Goal: Task Accomplishment & Management: Manage account settings

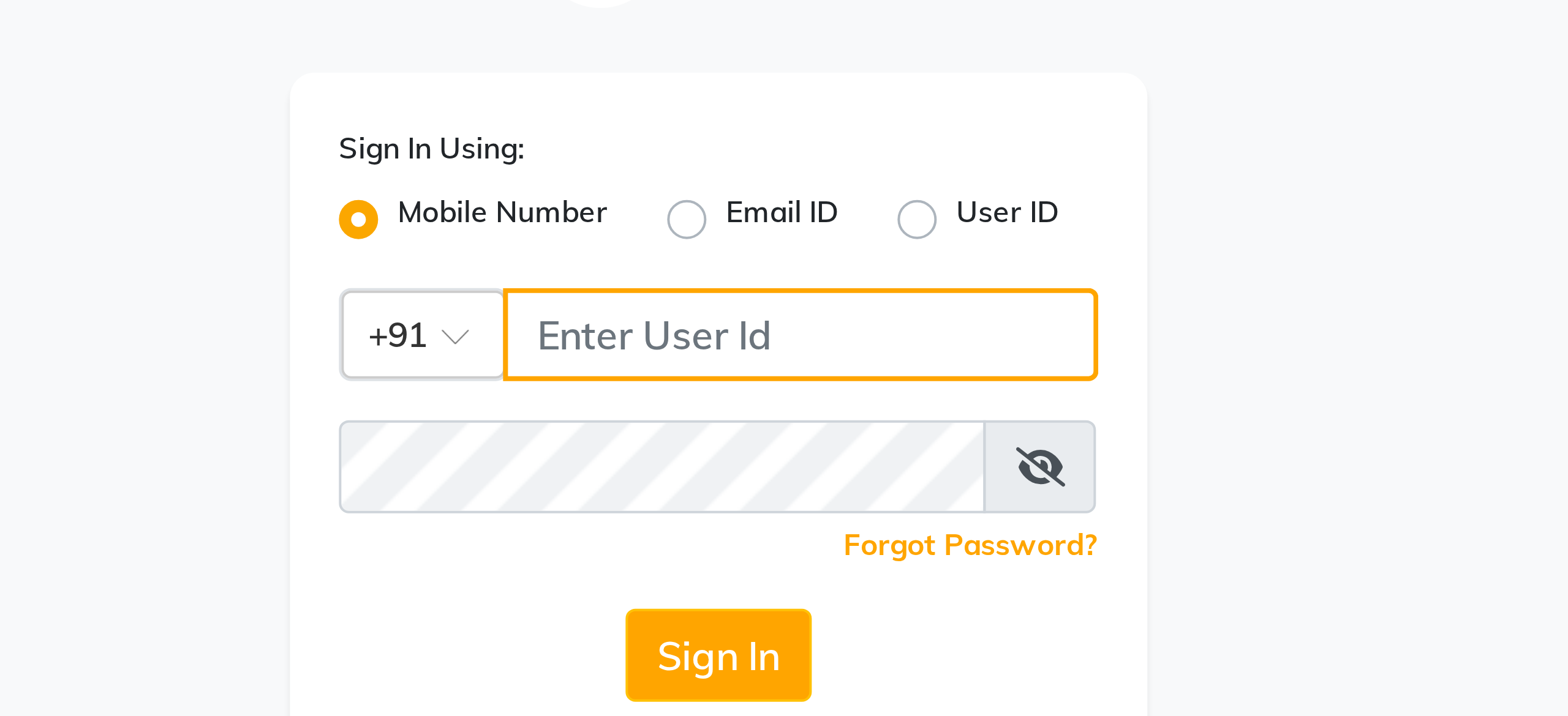
click at [791, 132] on input "Username" at bounding box center [804, 126] width 149 height 23
click at [774, 128] on input "9967763509" at bounding box center [804, 126] width 149 height 23
type input "9967763509"
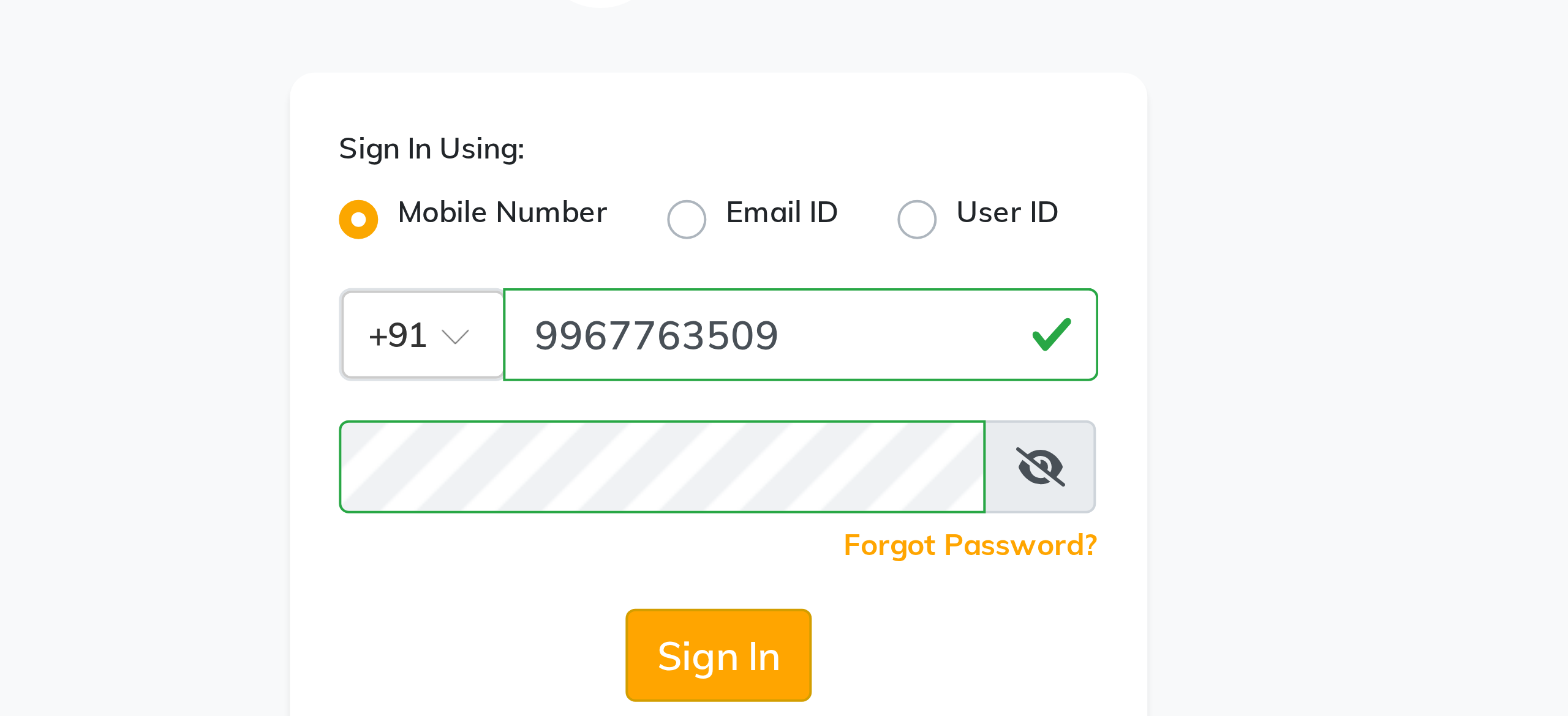
click at [782, 211] on button "Sign In" at bounding box center [784, 206] width 47 height 23
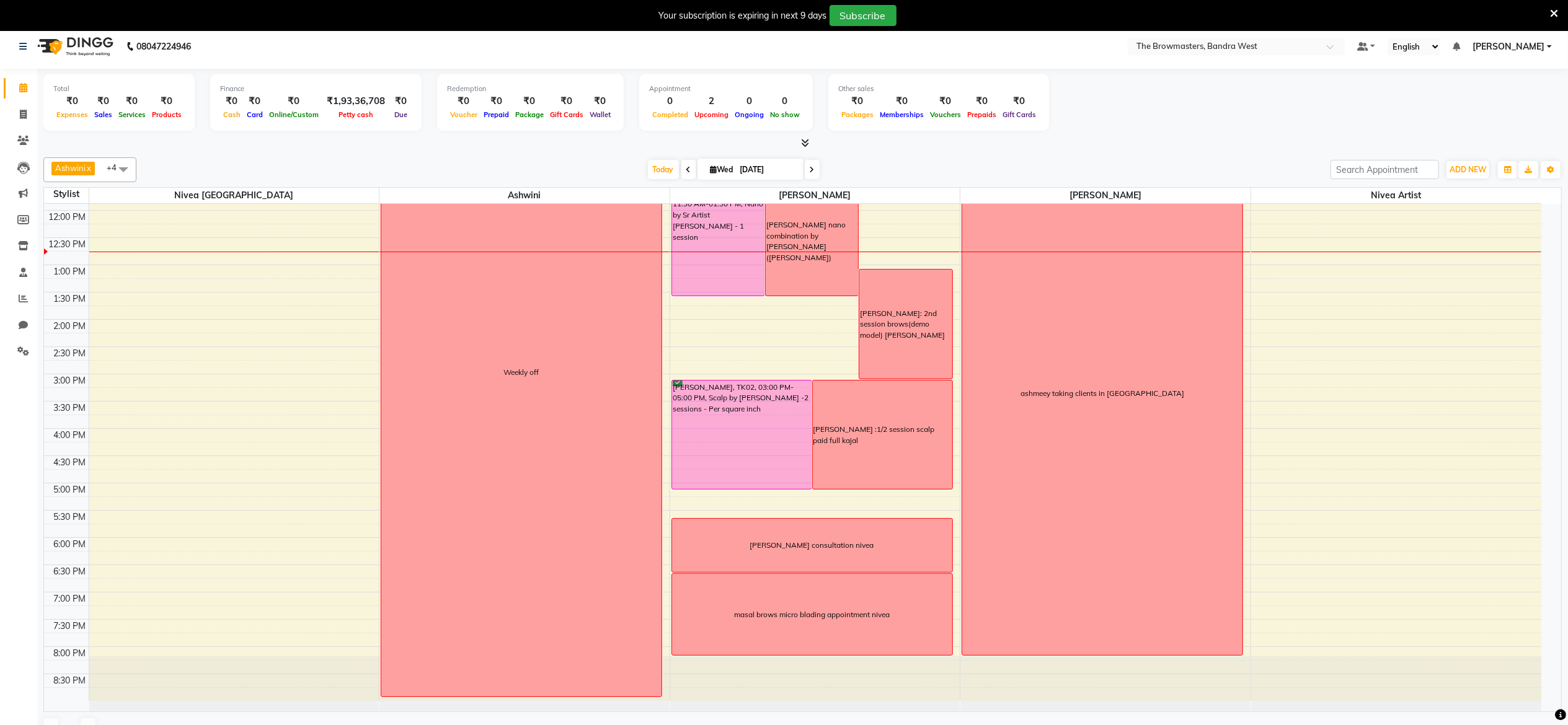
scroll to position [8, 0]
click at [23, 113] on icon at bounding box center [24, 113] width 7 height 9
select select "6949"
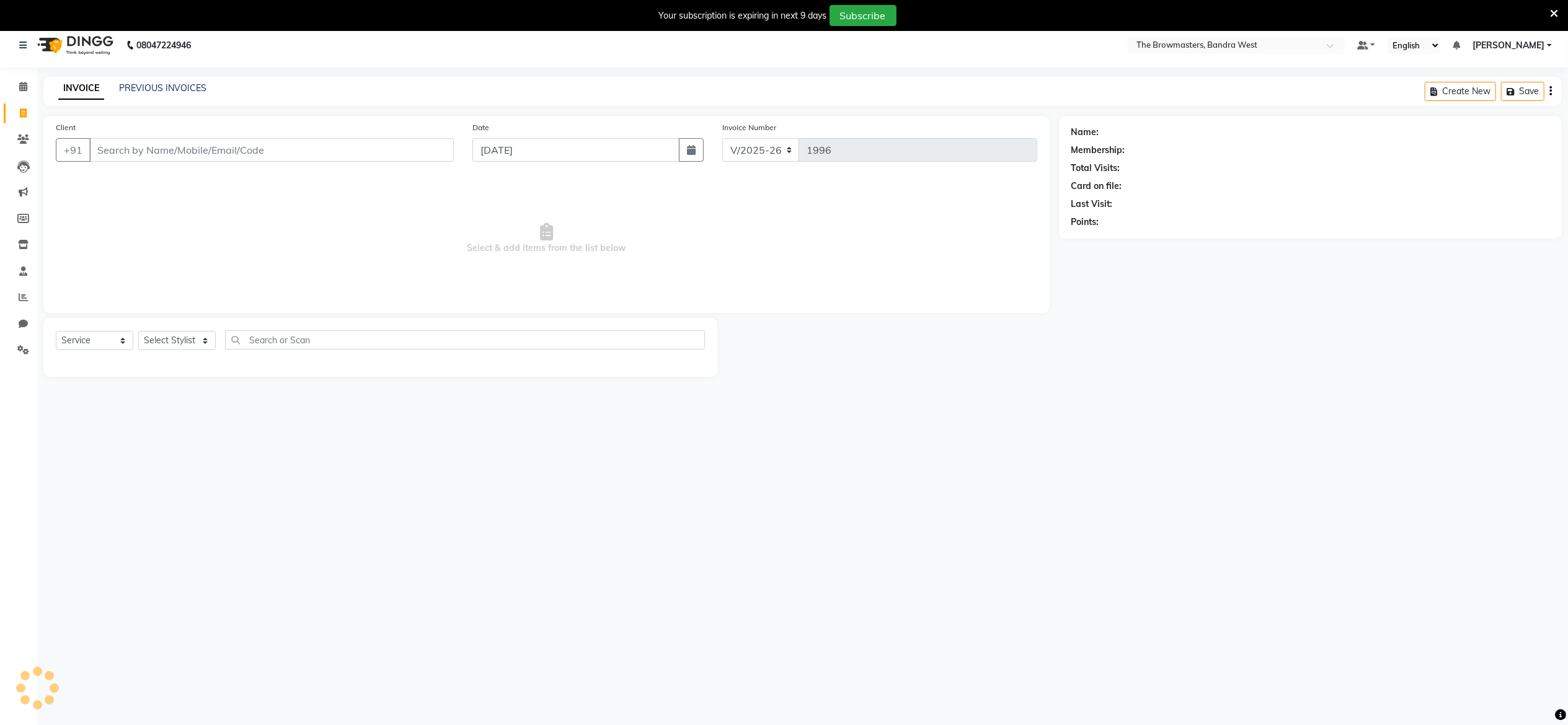
select select "package"
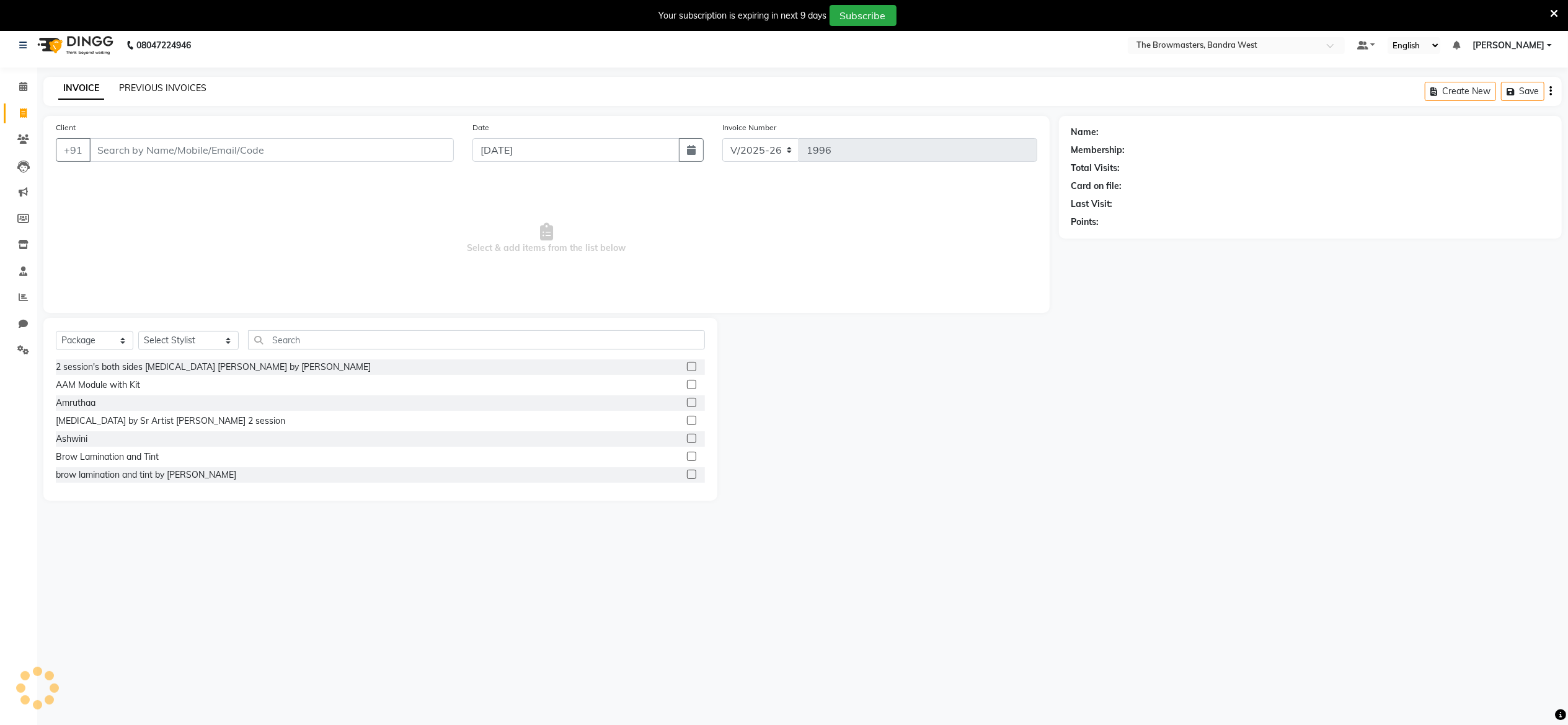
click at [167, 92] on link "PREVIOUS INVOICES" at bounding box center [163, 87] width 87 height 11
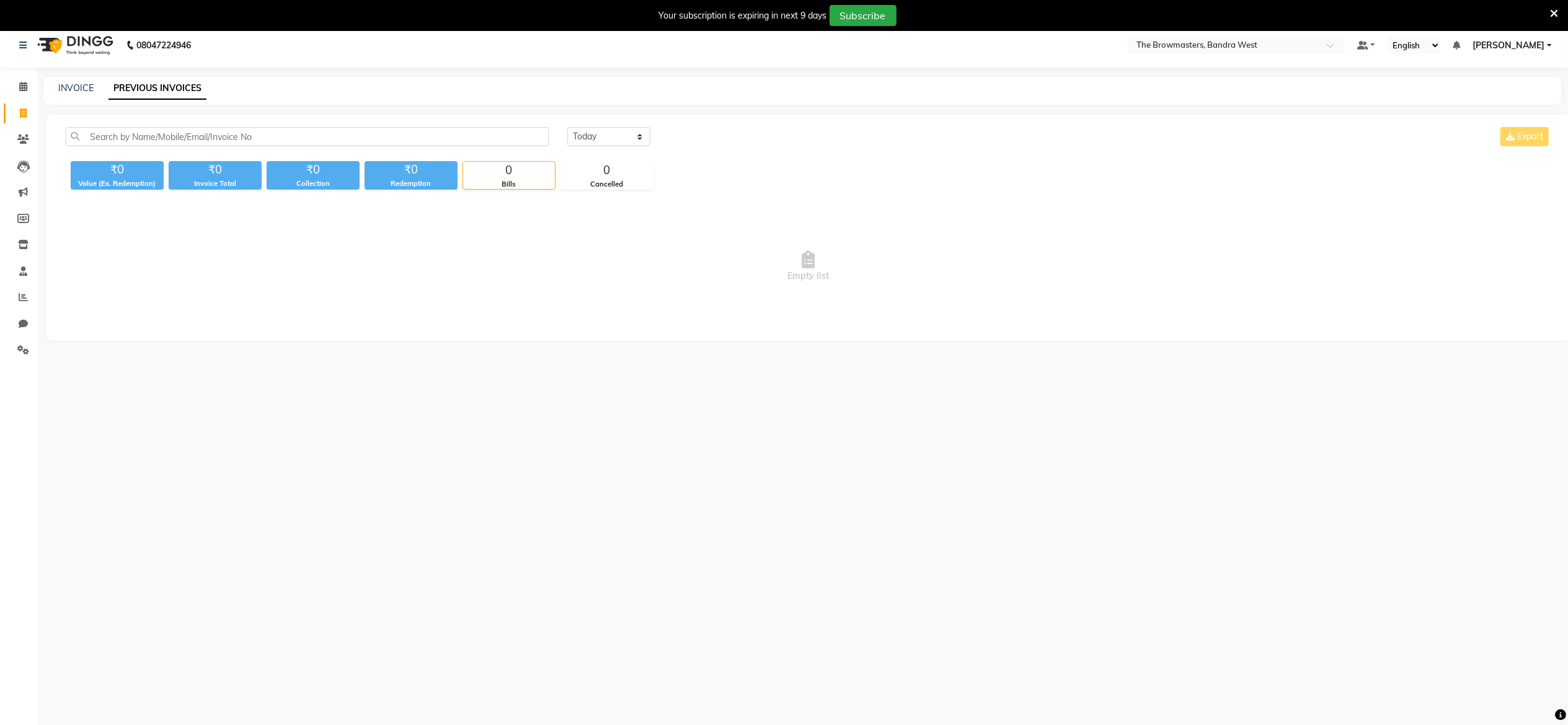
click at [294, 161] on div "₹0" at bounding box center [313, 170] width 93 height 18
click at [238, 127] on input "text" at bounding box center [307, 136] width 483 height 19
paste input "[PHONE_NUMBER]"
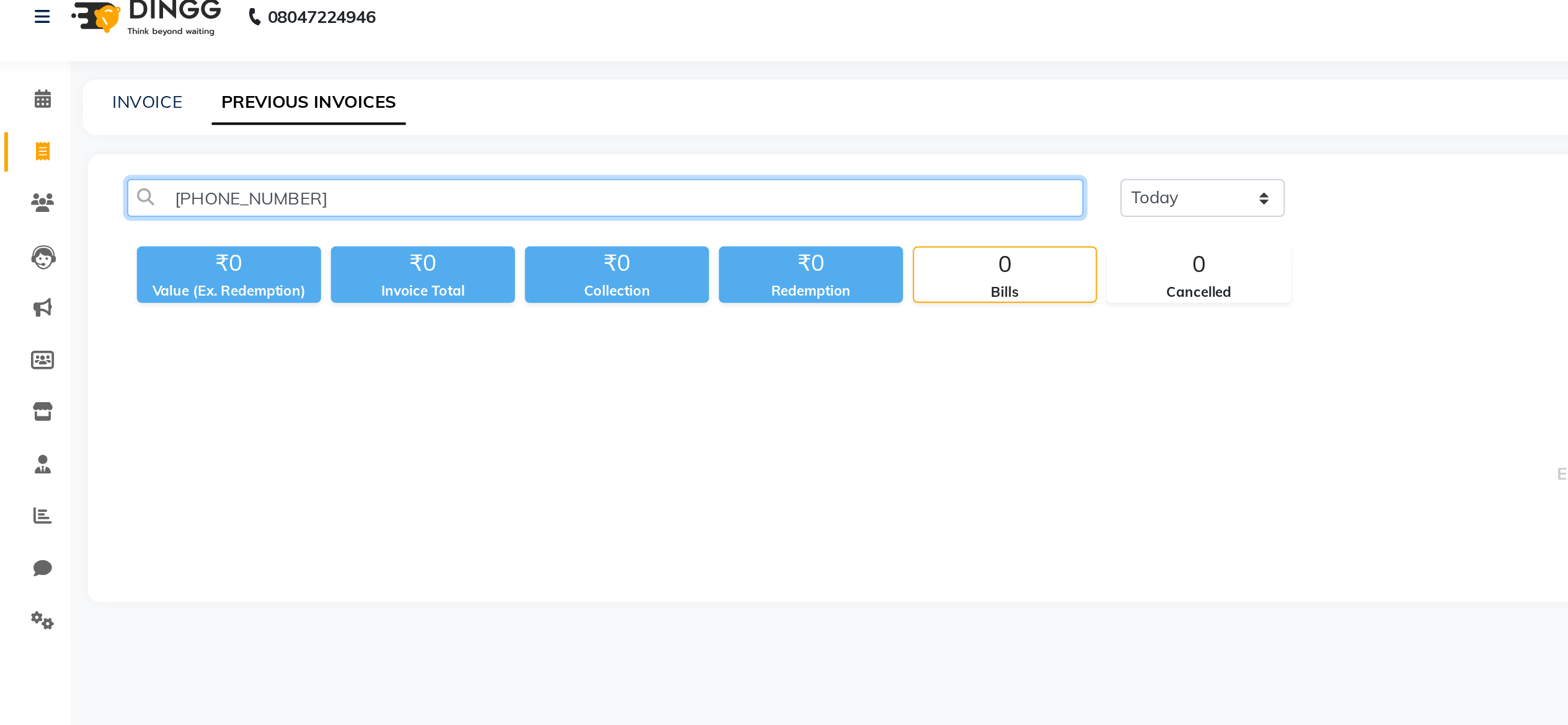
scroll to position [8, 0]
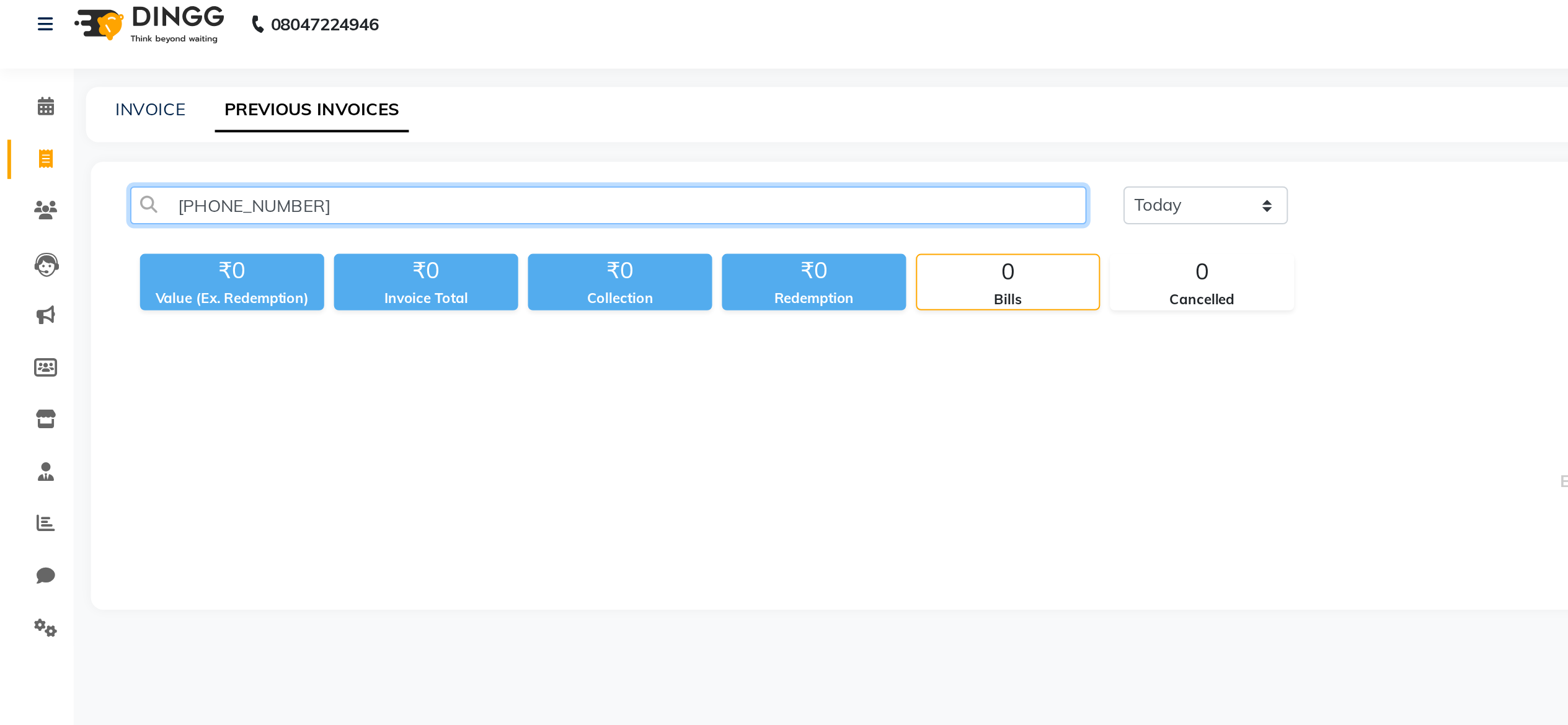
drag, startPoint x: 107, startPoint y: 143, endPoint x: 0, endPoint y: 140, distance: 107.0
click at [0, 140] on app-home "08047224946 Select Location × The Browmasters, Bandra West Default Panel My Pan…" at bounding box center [784, 191] width 1568 height 336
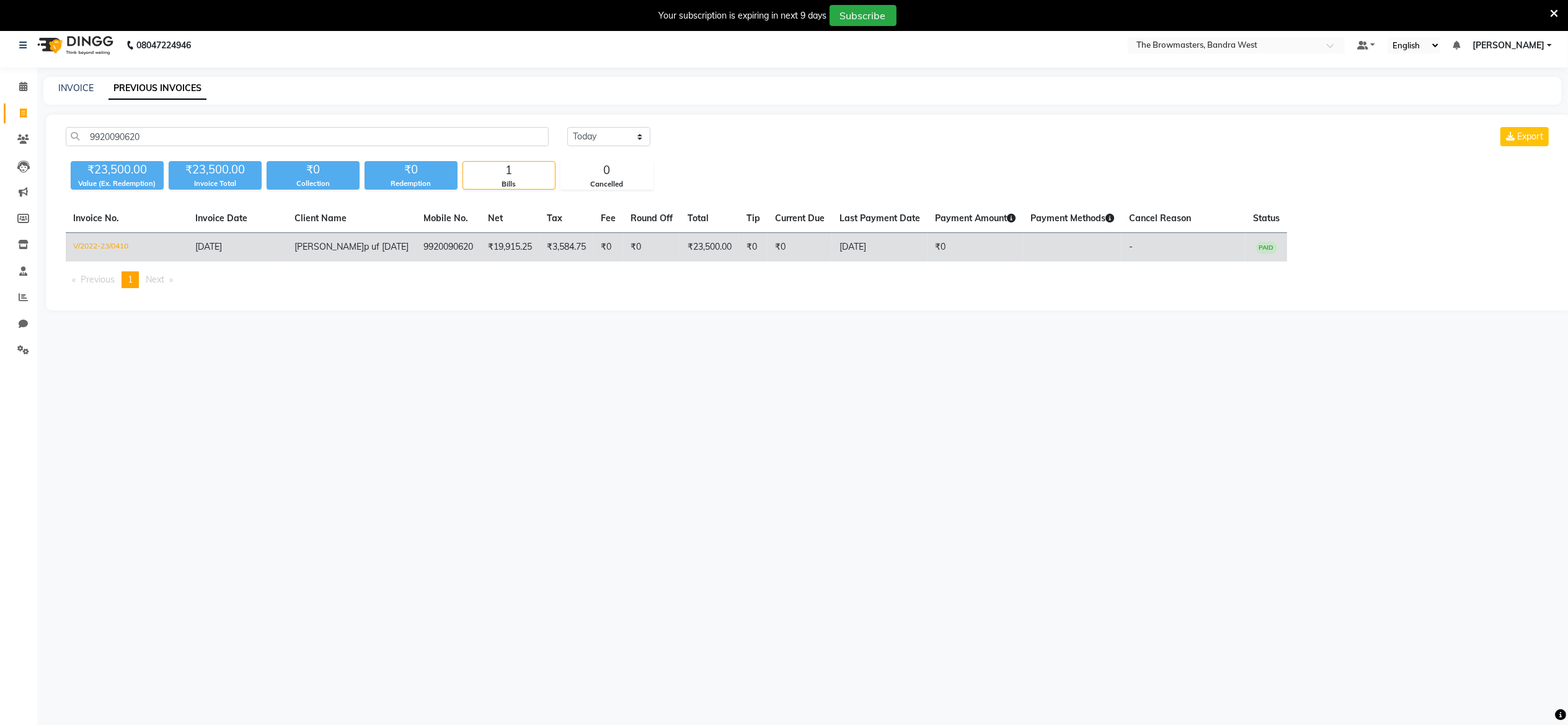
click at [623, 252] on td "₹0" at bounding box center [652, 247] width 57 height 29
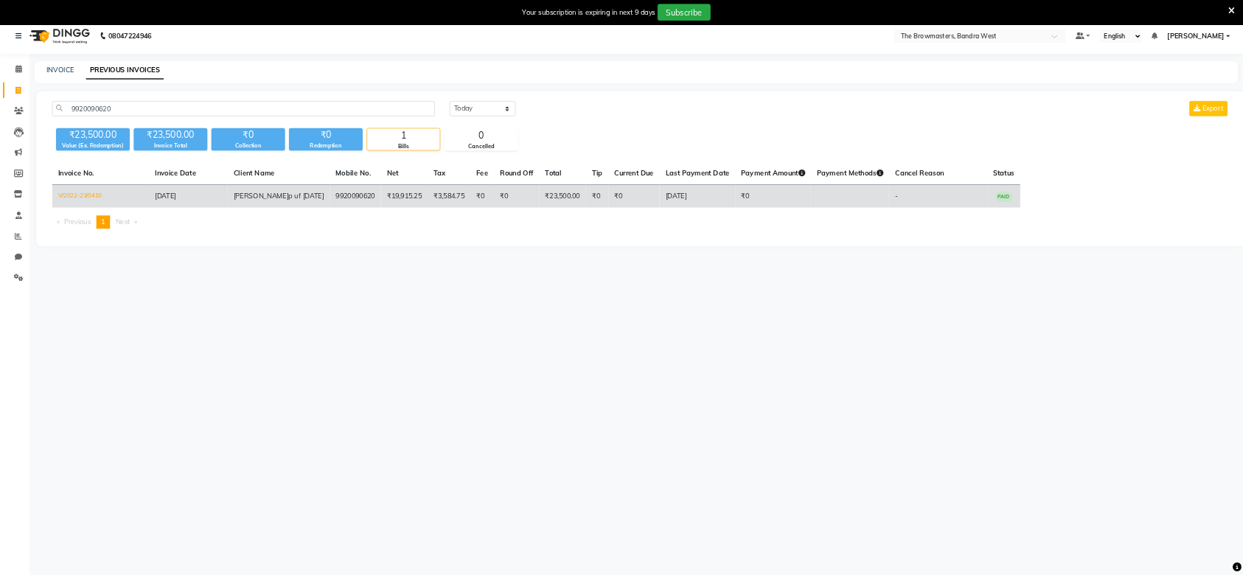
scroll to position [11, 0]
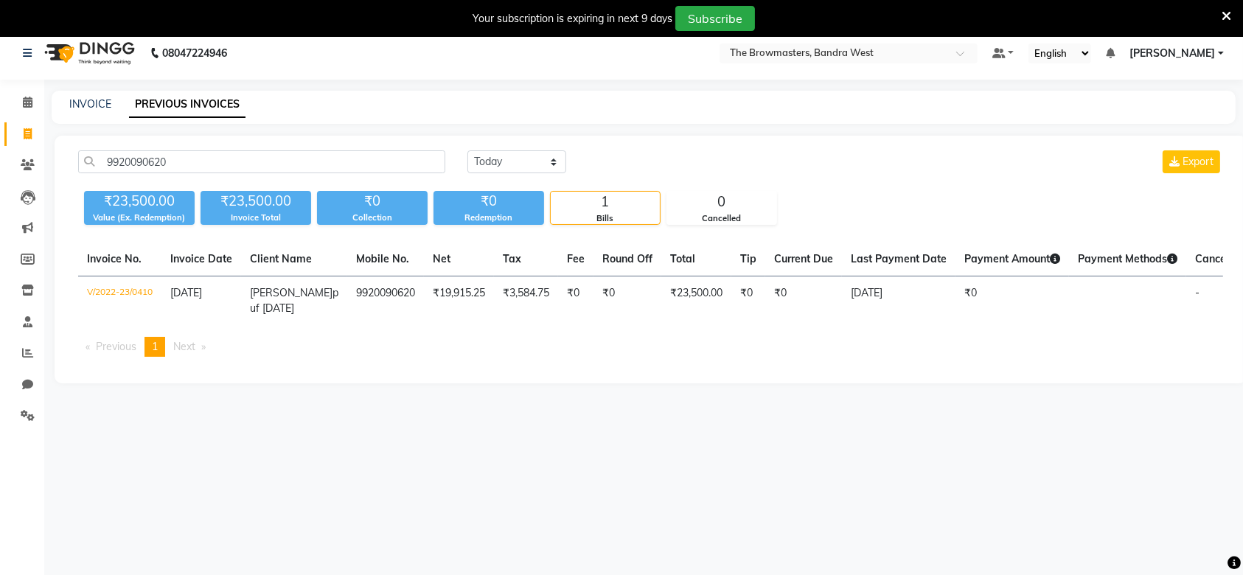
click at [191, 174] on div "9920090620 [DATE] [DATE] Custom Range Export" at bounding box center [650, 167] width 1167 height 35
drag, startPoint x: 191, startPoint y: 174, endPoint x: 178, endPoint y: 169, distance: 14.2
click at [178, 169] on div "9920090620 [DATE] [DATE] Custom Range Export" at bounding box center [650, 167] width 1167 height 35
click at [178, 169] on input "9920090620" at bounding box center [261, 161] width 367 height 23
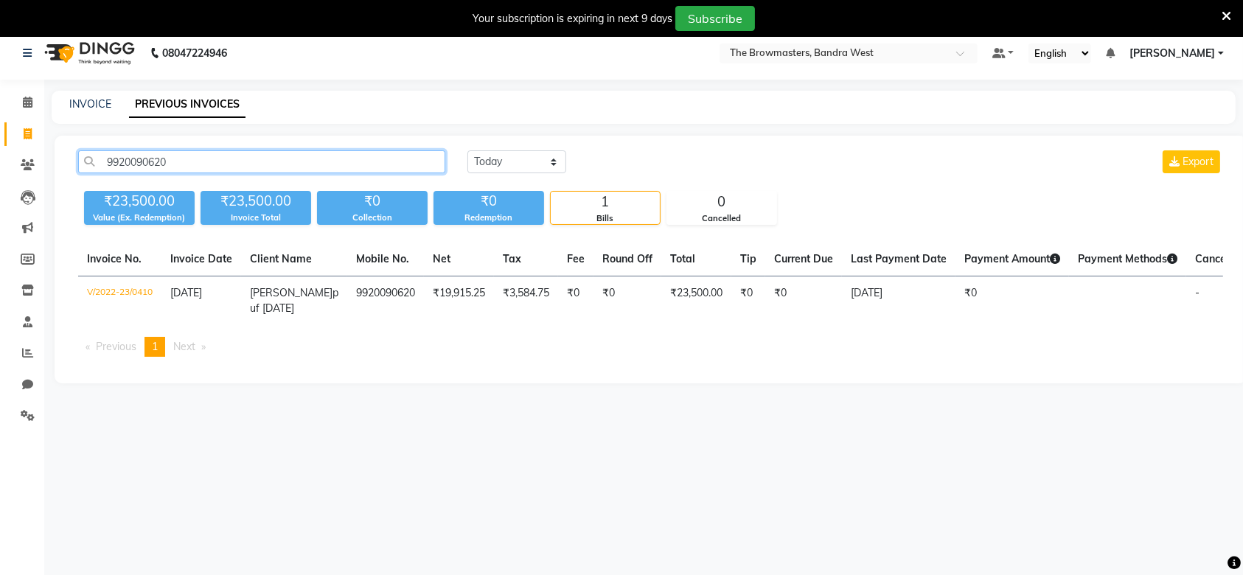
click at [178, 169] on input "9920090620" at bounding box center [261, 161] width 367 height 23
paste input "1982093187"
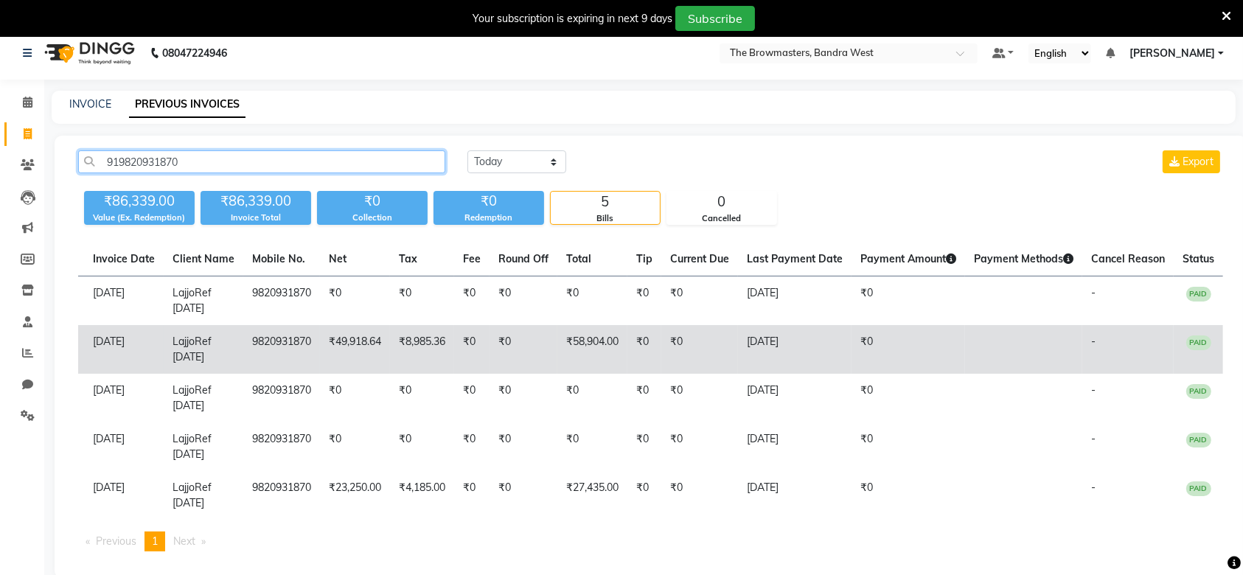
scroll to position [0, 0]
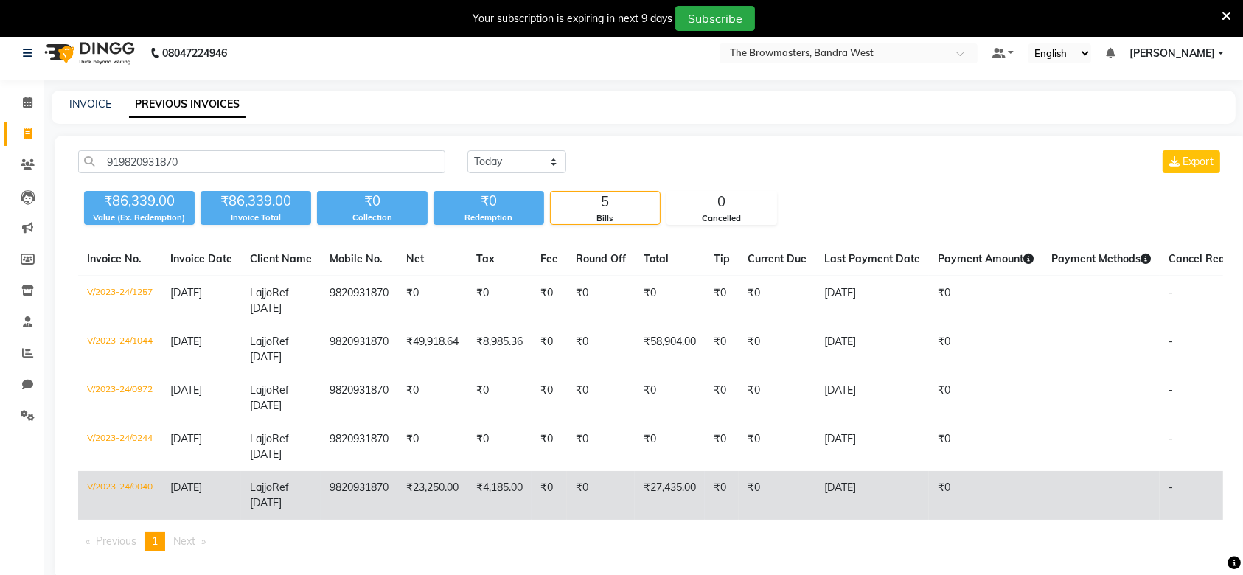
click at [412, 479] on td "₹23,250.00" at bounding box center [432, 495] width 70 height 49
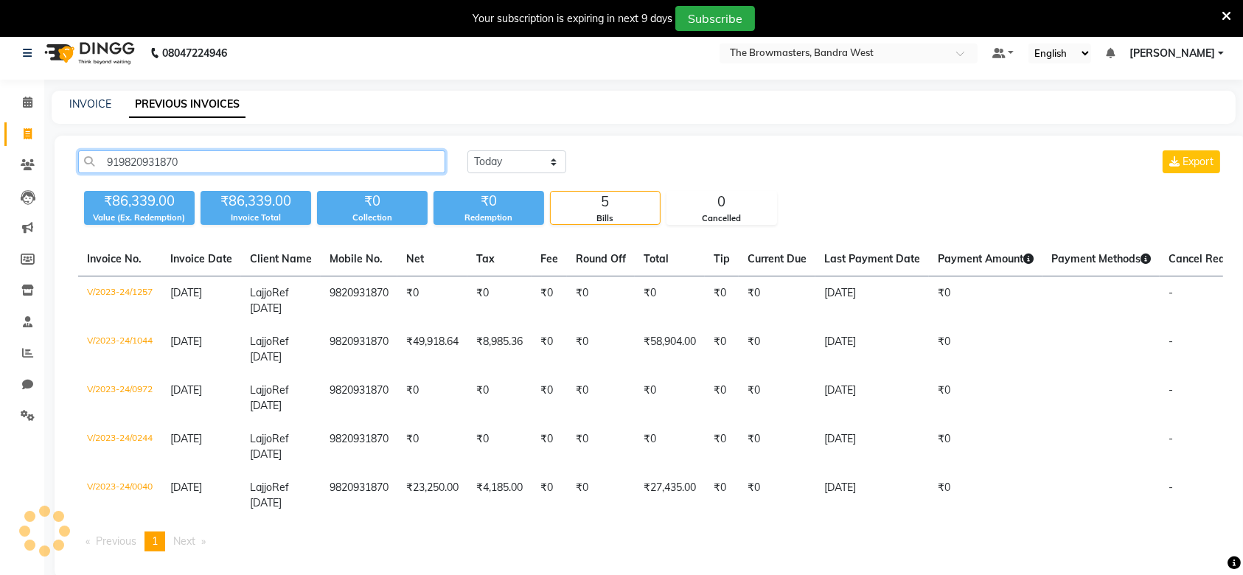
click at [172, 161] on input "919820931870" at bounding box center [261, 161] width 367 height 23
paste input "[PHONE_NUMBER]"
click at [172, 161] on input "[PHONE_NUMBER]" at bounding box center [261, 161] width 367 height 23
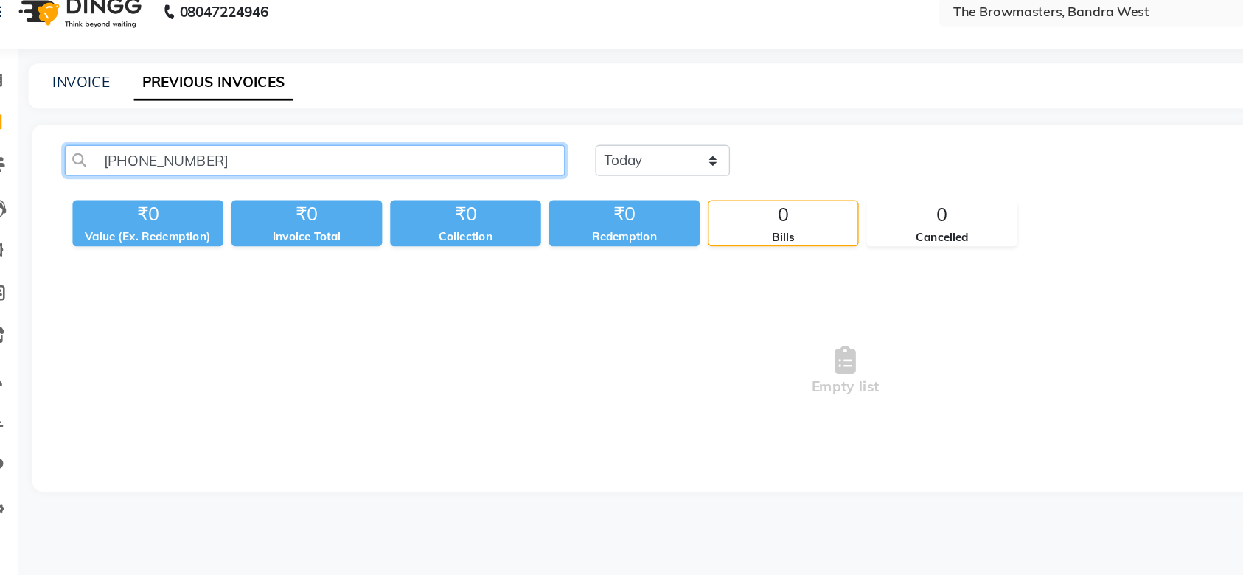
scroll to position [7, 0]
drag, startPoint x: 122, startPoint y: 165, endPoint x: 30, endPoint y: 192, distance: 95.2
click at [30, 192] on app-home "08047224946 Select Location × The Browmasters, Bandra West Default Panel My Pan…" at bounding box center [621, 230] width 1243 height 400
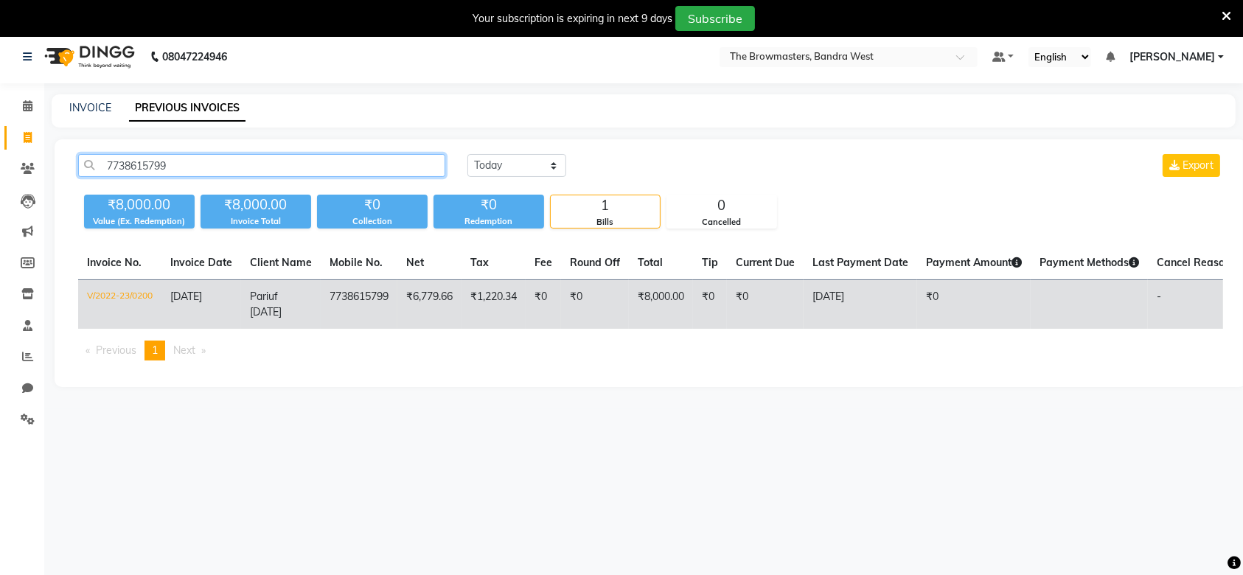
scroll to position [0, 76]
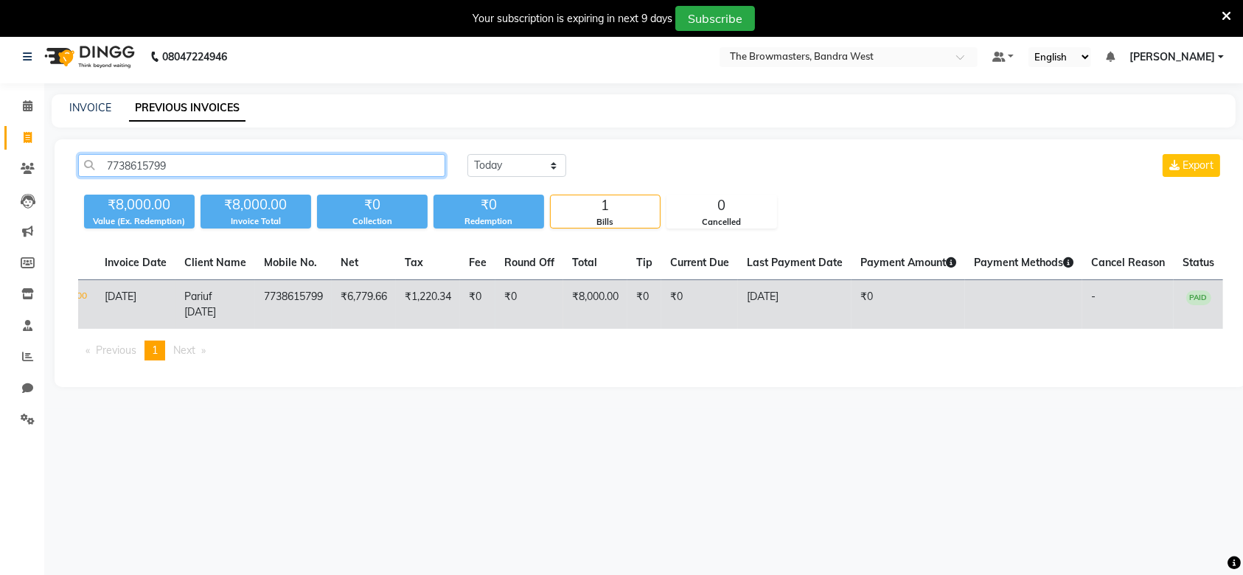
type input "7738615799"
click at [419, 304] on td "₹1,220.34" at bounding box center [428, 304] width 64 height 49
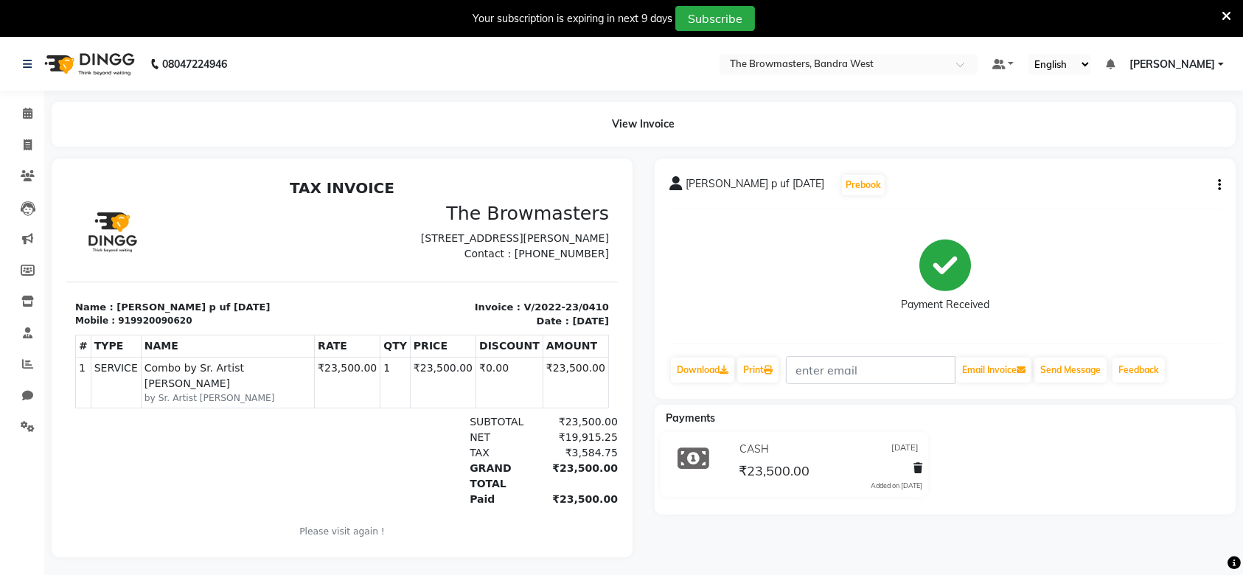
click at [138, 326] on div "919920090620" at bounding box center [154, 319] width 74 height 13
copy div "919920090620"
